Goal: Information Seeking & Learning: Find specific fact

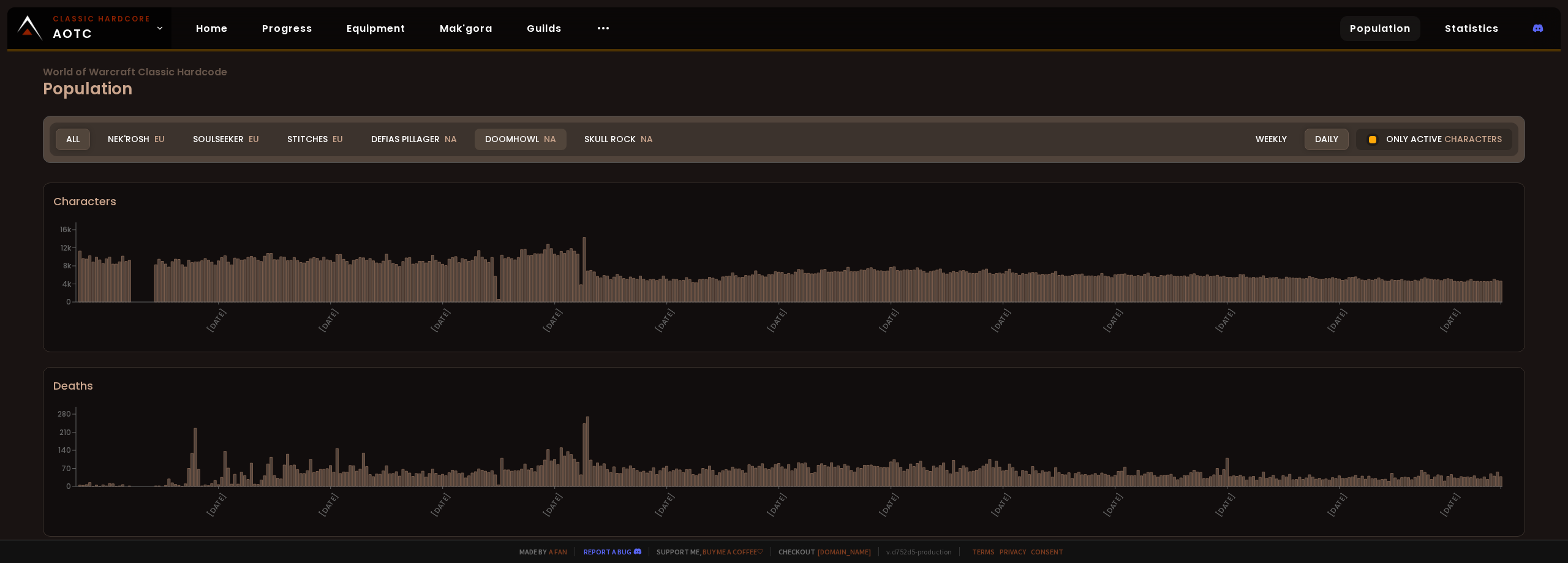
click at [505, 144] on div "Doomhowl NA" at bounding box center [521, 139] width 92 height 22
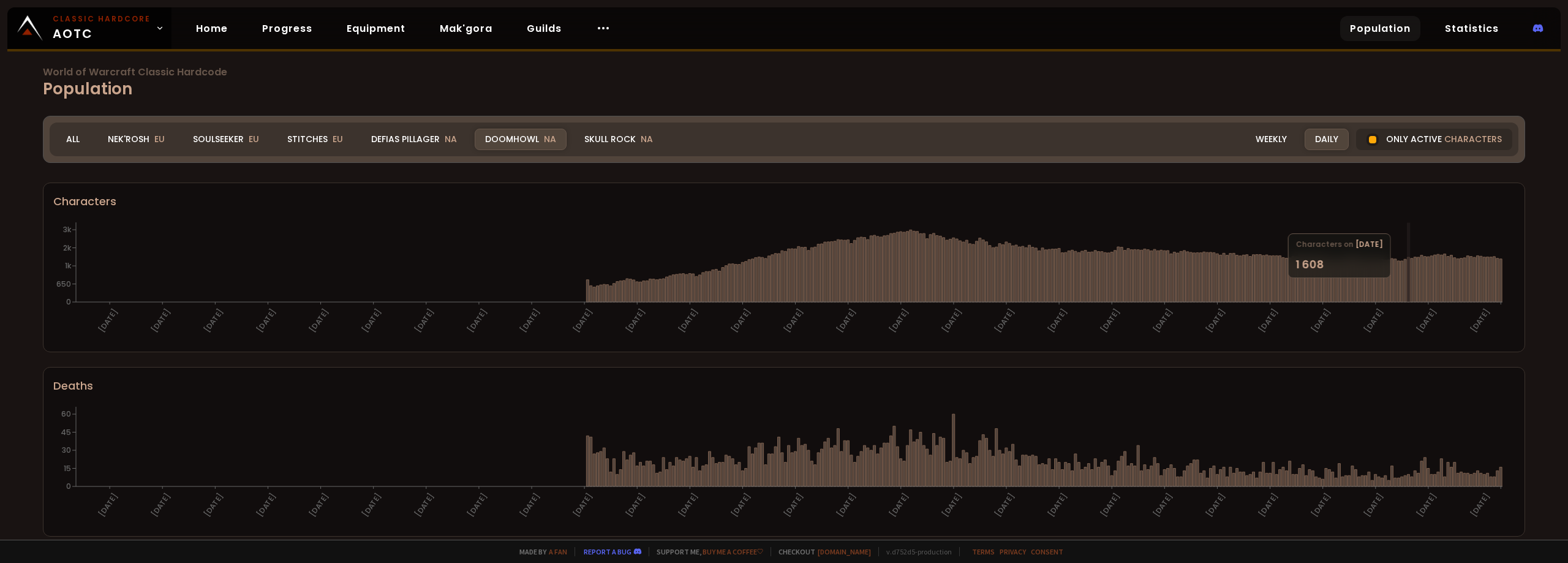
click at [1253, 123] on div "Realm Doomhowl All Nek'Rosh EU Soulseeker EU Stitches EU Defias Pillager NA Doo…" at bounding box center [784, 140] width 1469 height 33
click at [399, 139] on div "Defias Pillager NA" at bounding box center [413, 139] width 107 height 22
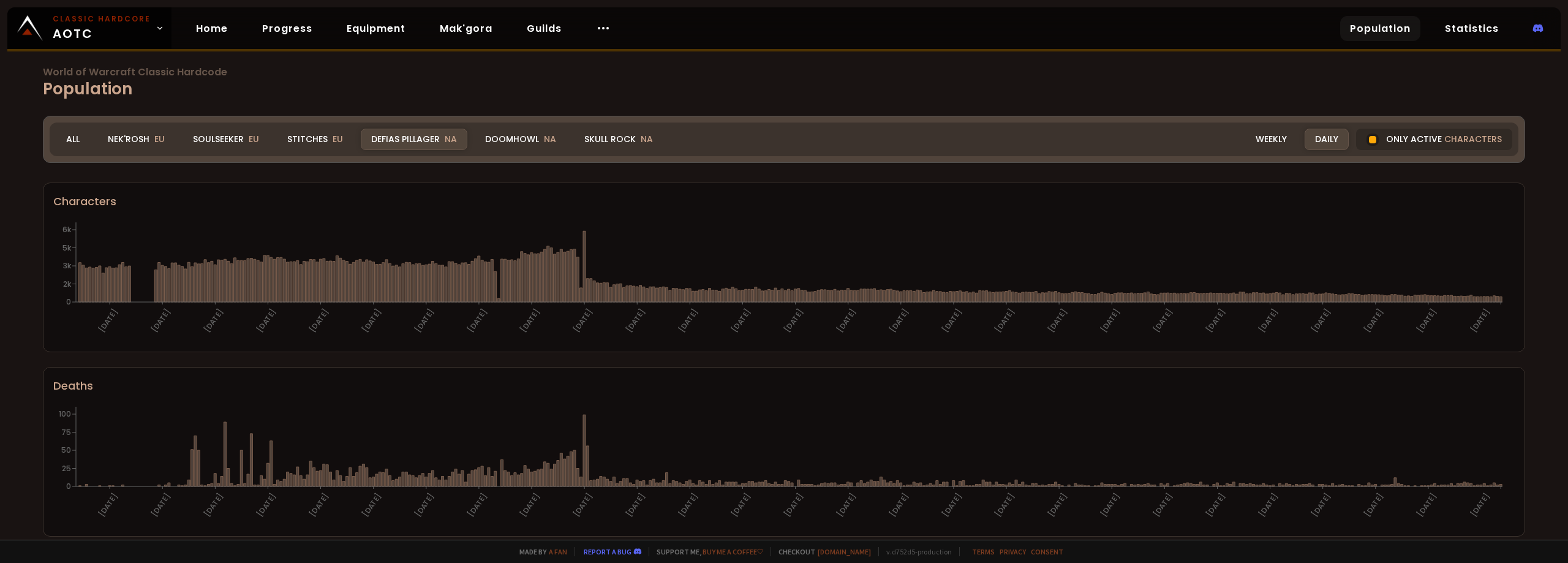
click at [310, 126] on div "Realm Defias Pillager All Nek'Rosh EU Soulseeker EU Stitches EU Defias Pillager…" at bounding box center [784, 140] width 1469 height 33
click at [305, 136] on div "Stitches EU" at bounding box center [315, 139] width 77 height 22
click at [519, 140] on div "Doomhowl NA" at bounding box center [521, 139] width 92 height 22
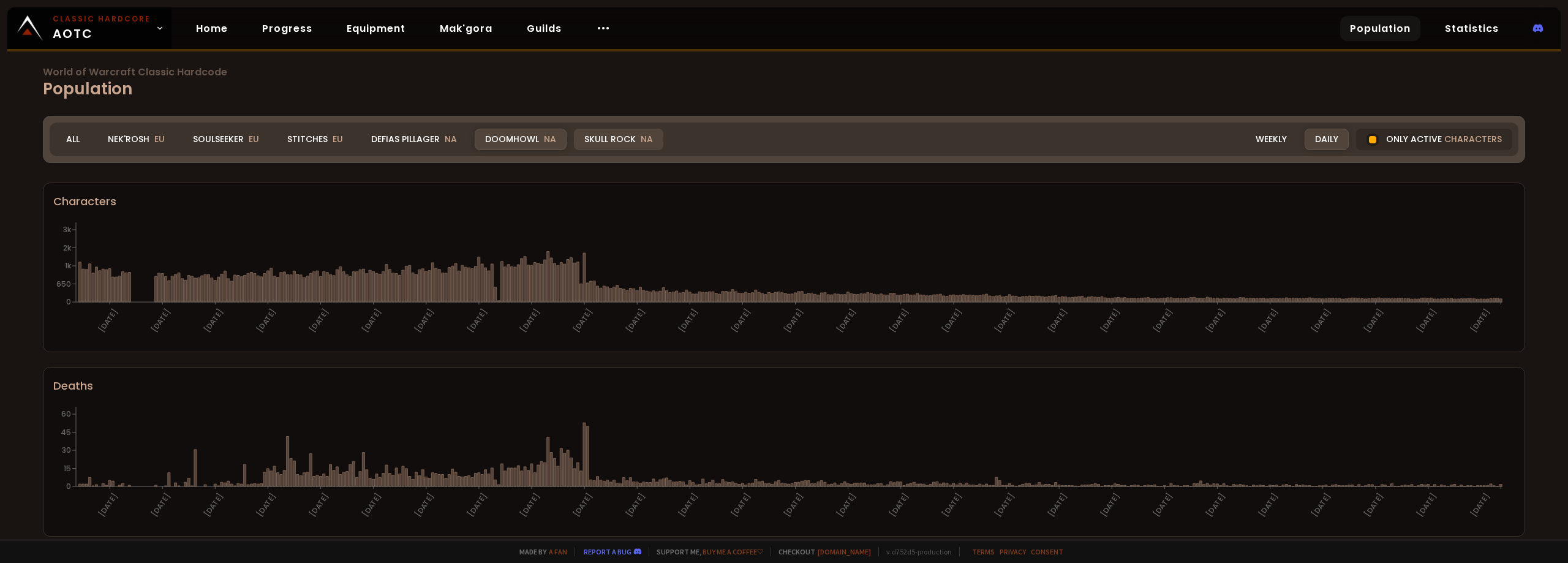
click at [632, 143] on div "Skull Rock NA" at bounding box center [618, 139] width 89 height 22
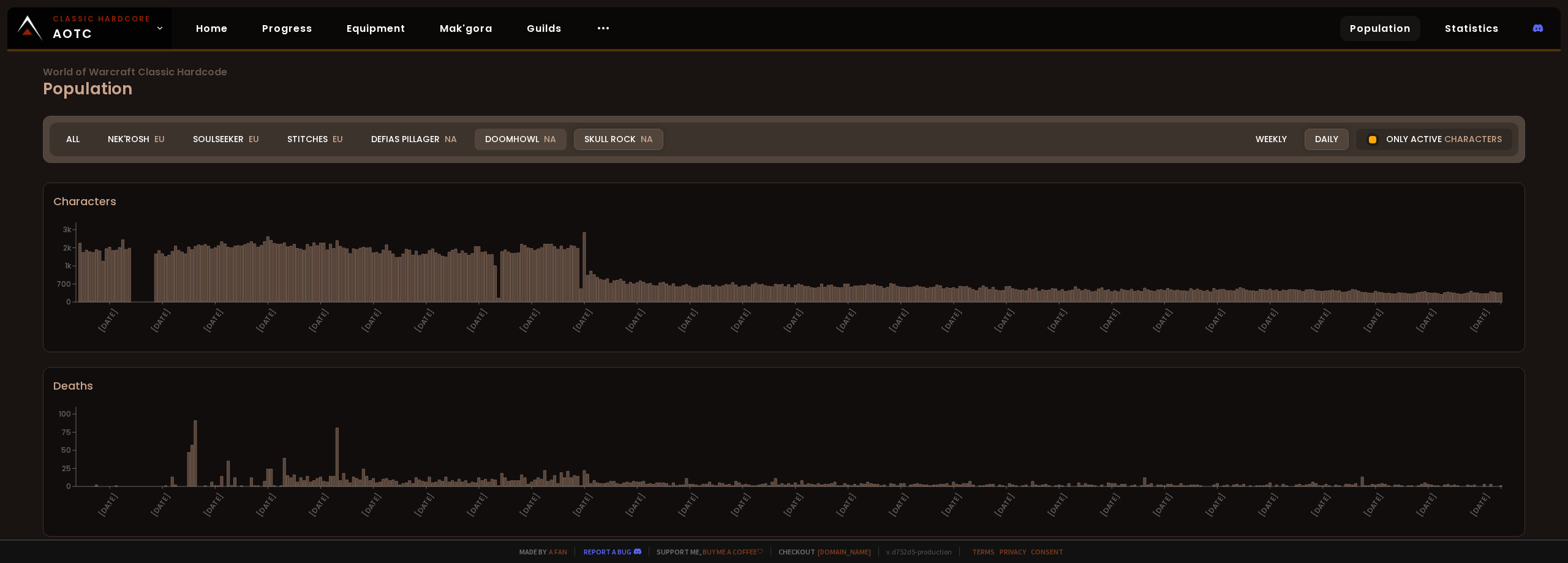
click at [502, 137] on div "Doomhowl NA" at bounding box center [521, 139] width 92 height 22
